Goal: Find specific page/section: Find specific page/section

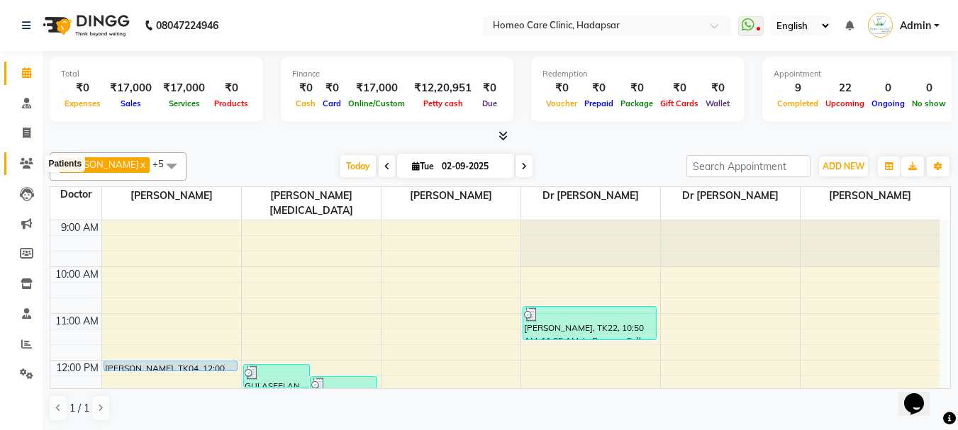
click at [24, 170] on span at bounding box center [26, 164] width 25 height 16
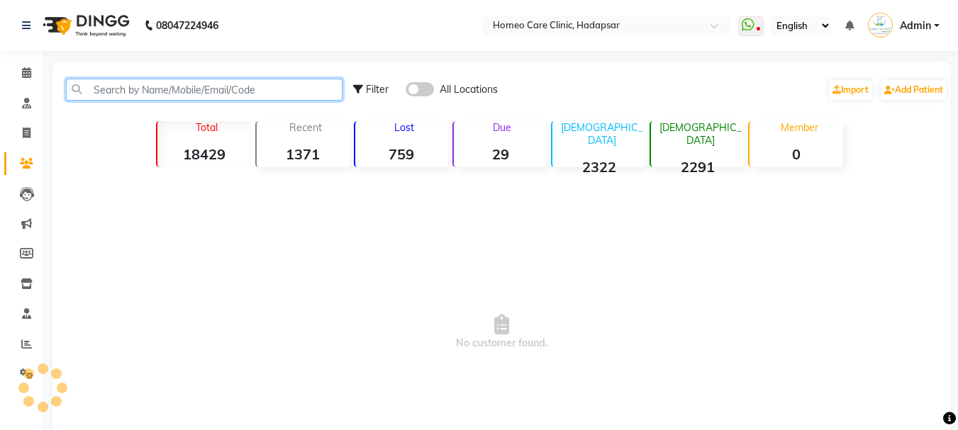
click at [96, 87] on input "text" at bounding box center [204, 90] width 277 height 22
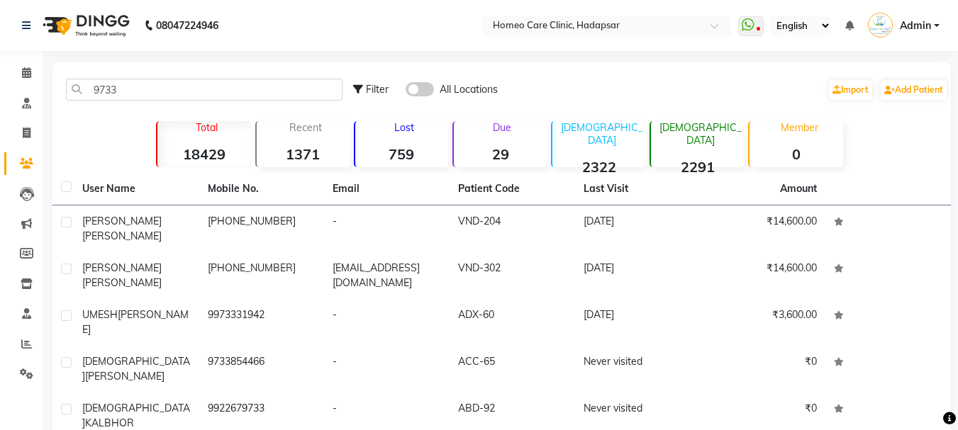
click at [258, 73] on div "9733 Filter All Locations Import Add Patient" at bounding box center [501, 89] width 893 height 45
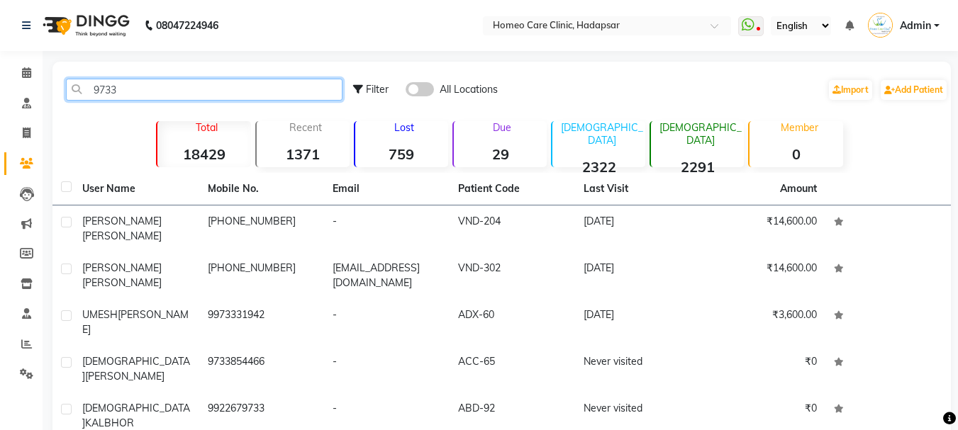
click at [257, 85] on input "9733" at bounding box center [204, 90] width 277 height 22
type input "9"
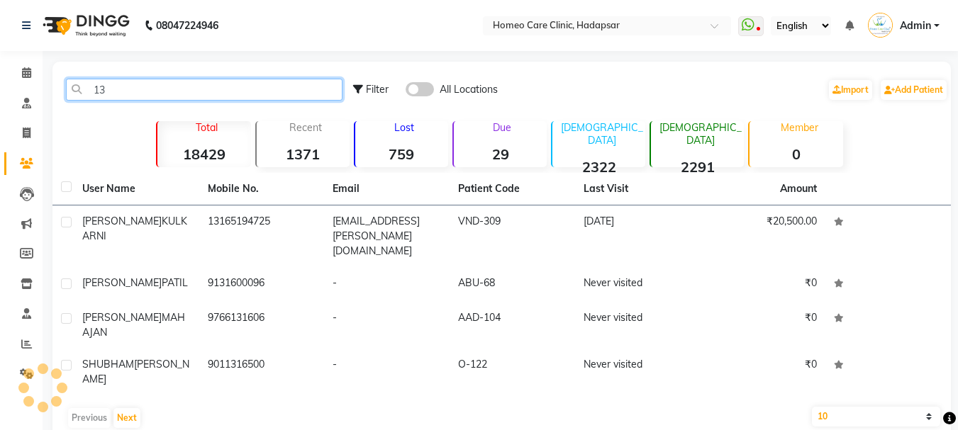
type input "1"
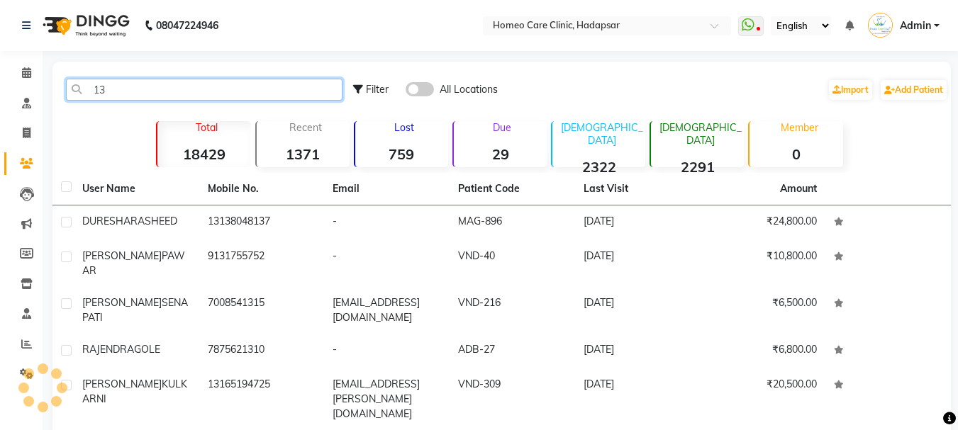
type input "1"
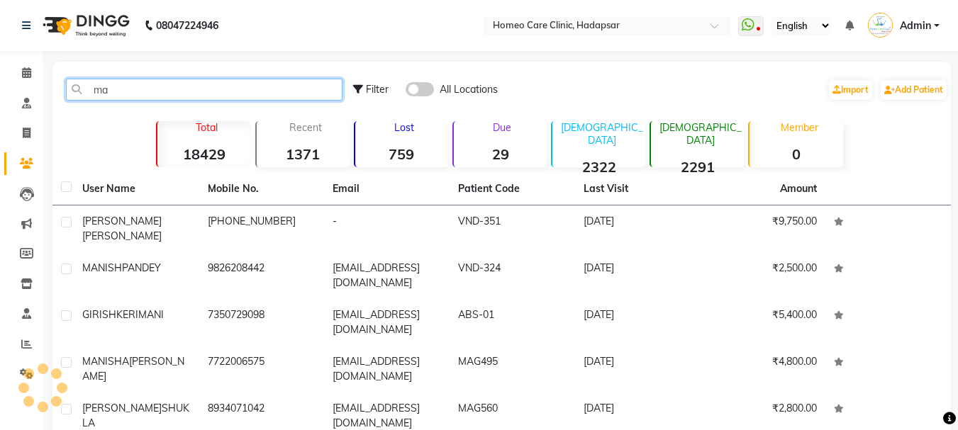
type input "m"
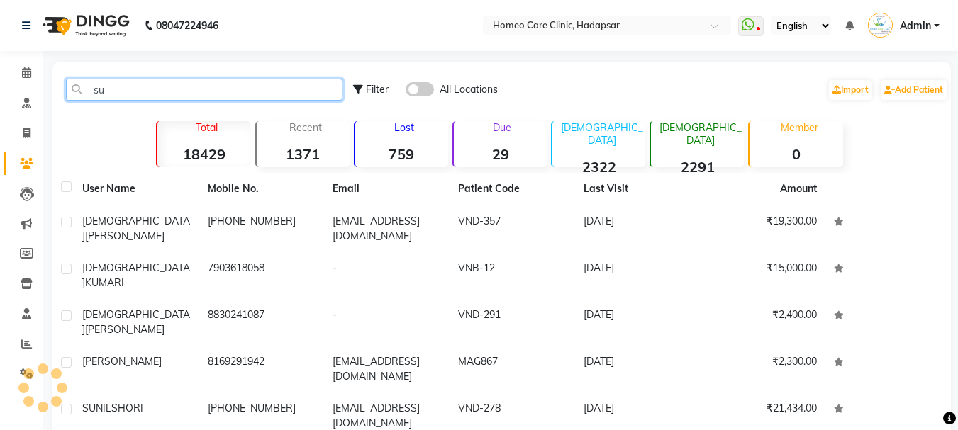
type input "s"
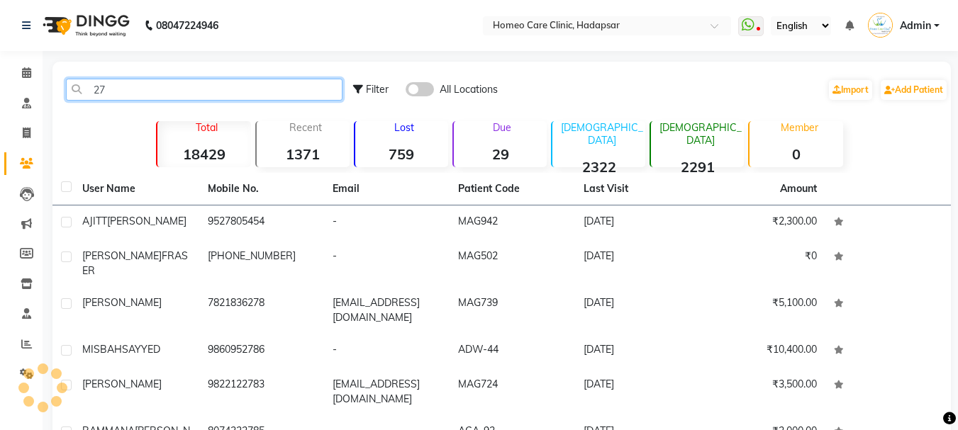
type input "2"
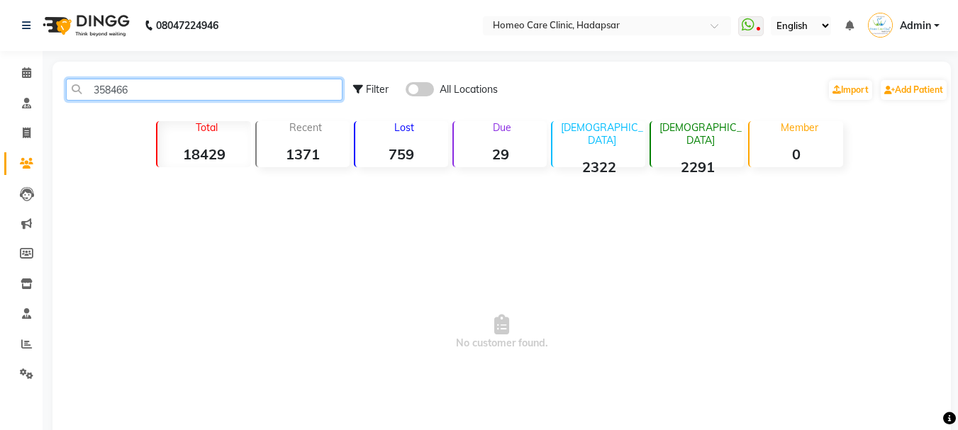
click at [138, 82] on input "358466" at bounding box center [204, 90] width 277 height 22
type input "358466"
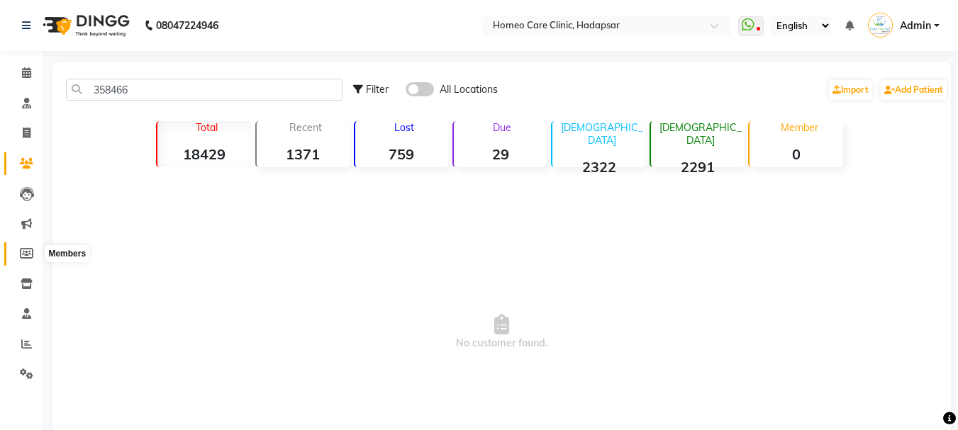
click at [24, 251] on icon at bounding box center [26, 253] width 13 height 11
select select
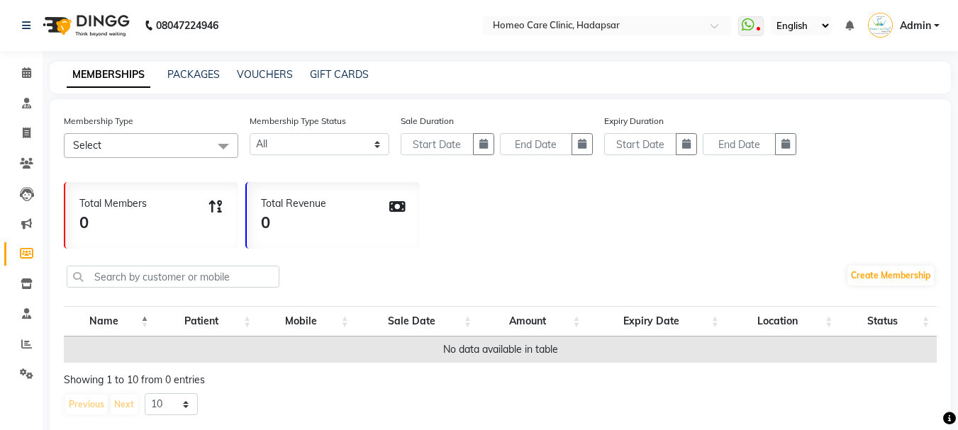
scroll to position [27, 0]
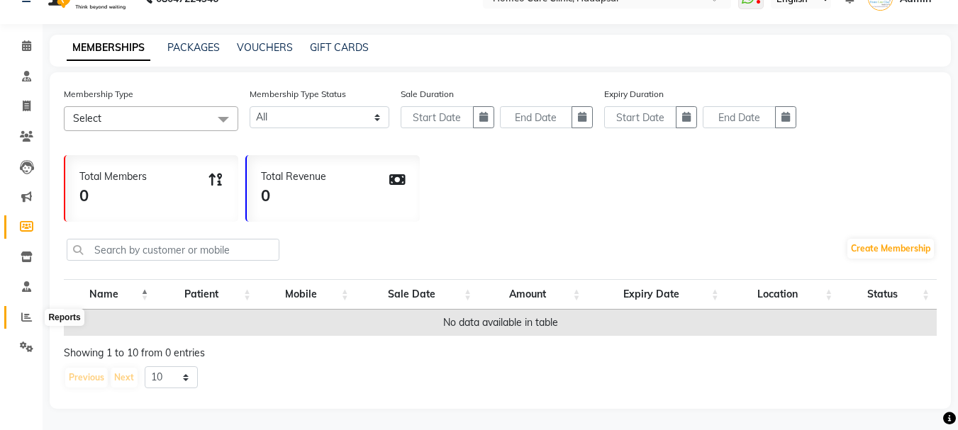
click at [21, 316] on icon at bounding box center [26, 317] width 11 height 11
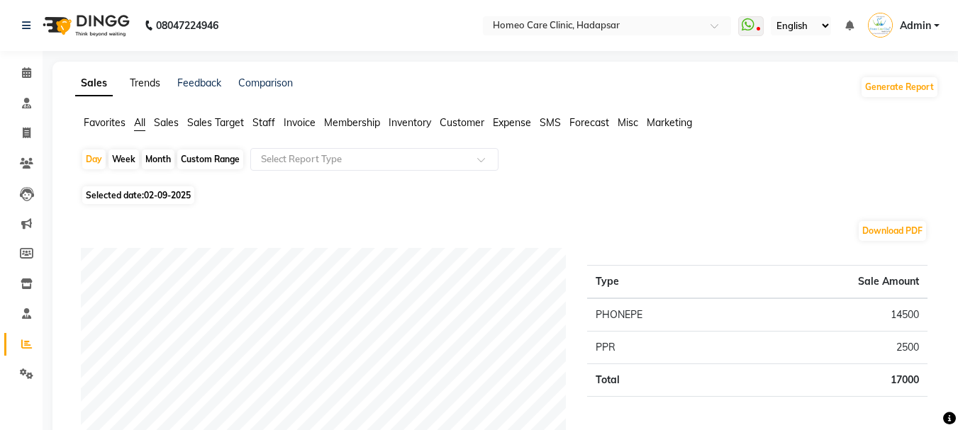
click at [150, 85] on link "Trends" at bounding box center [145, 83] width 30 height 13
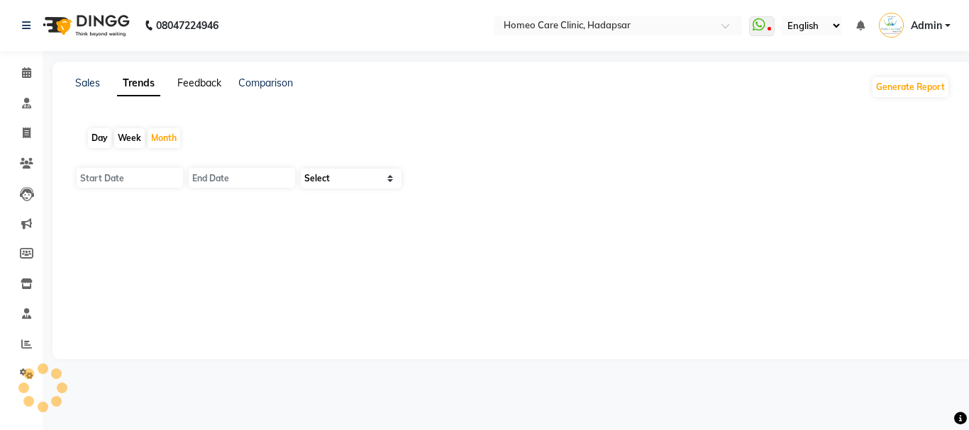
type input "[DATE]"
click at [182, 82] on link "Feedback" at bounding box center [199, 83] width 44 height 13
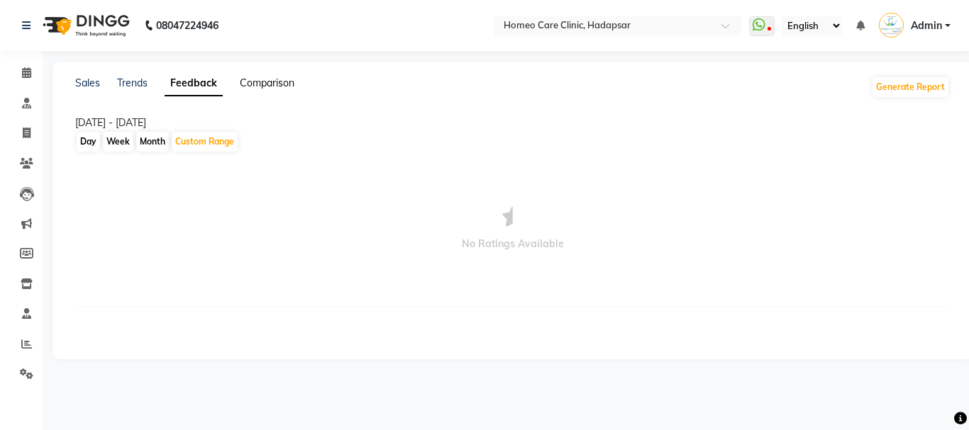
click at [284, 85] on link "Comparison" at bounding box center [267, 83] width 55 height 13
select select "single_date"
select select "single_date_dash"
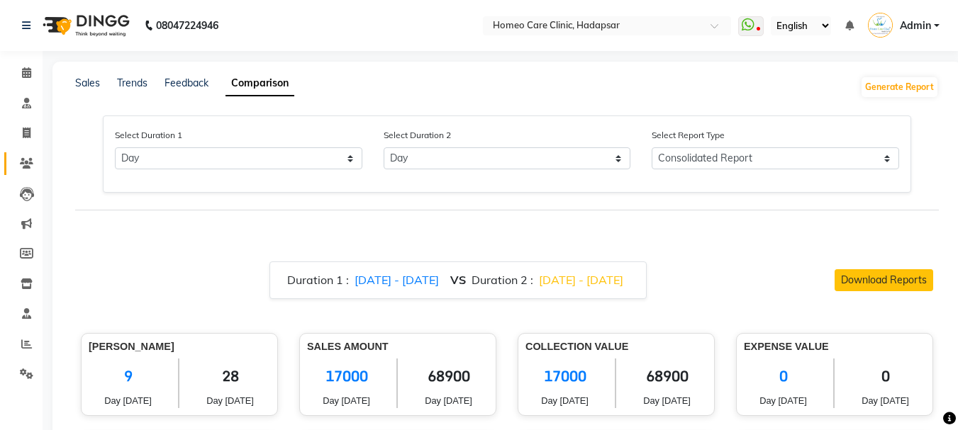
click at [19, 172] on link "Patients" at bounding box center [21, 163] width 34 height 23
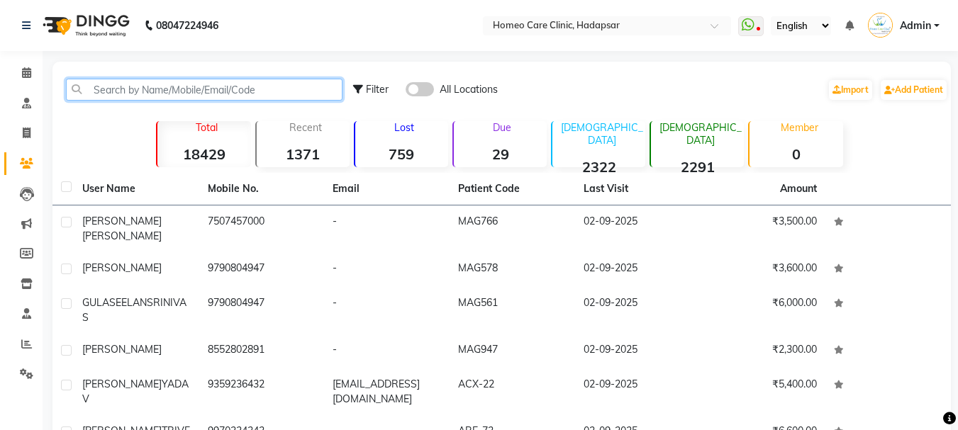
click at [233, 87] on input "text" at bounding box center [204, 90] width 277 height 22
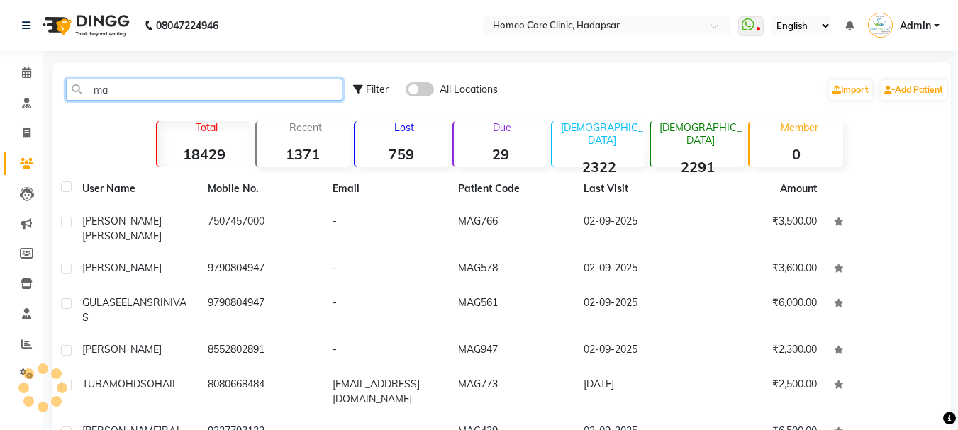
type input "m"
